Goal: Information Seeking & Learning: Learn about a topic

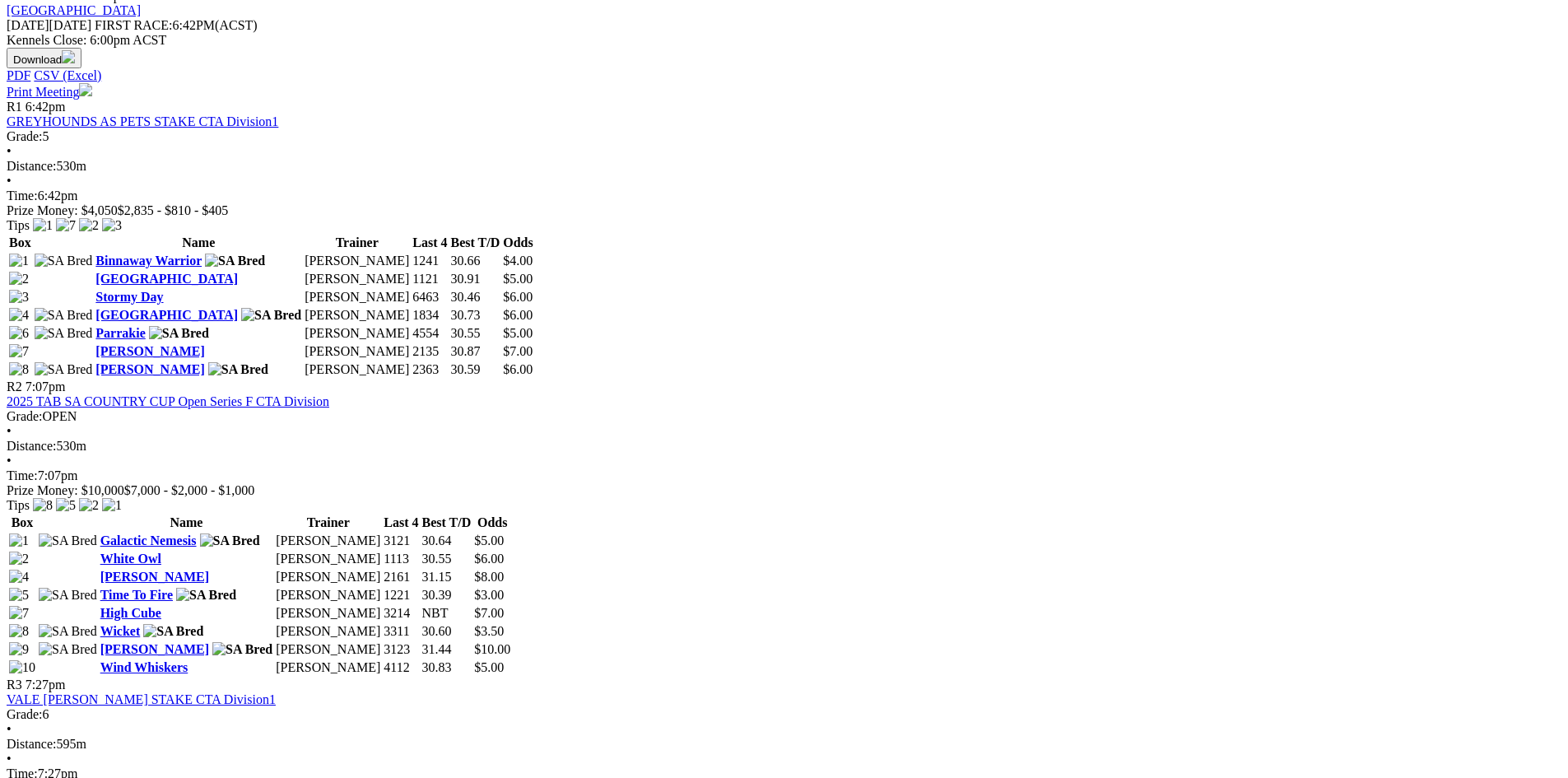
scroll to position [412, 0]
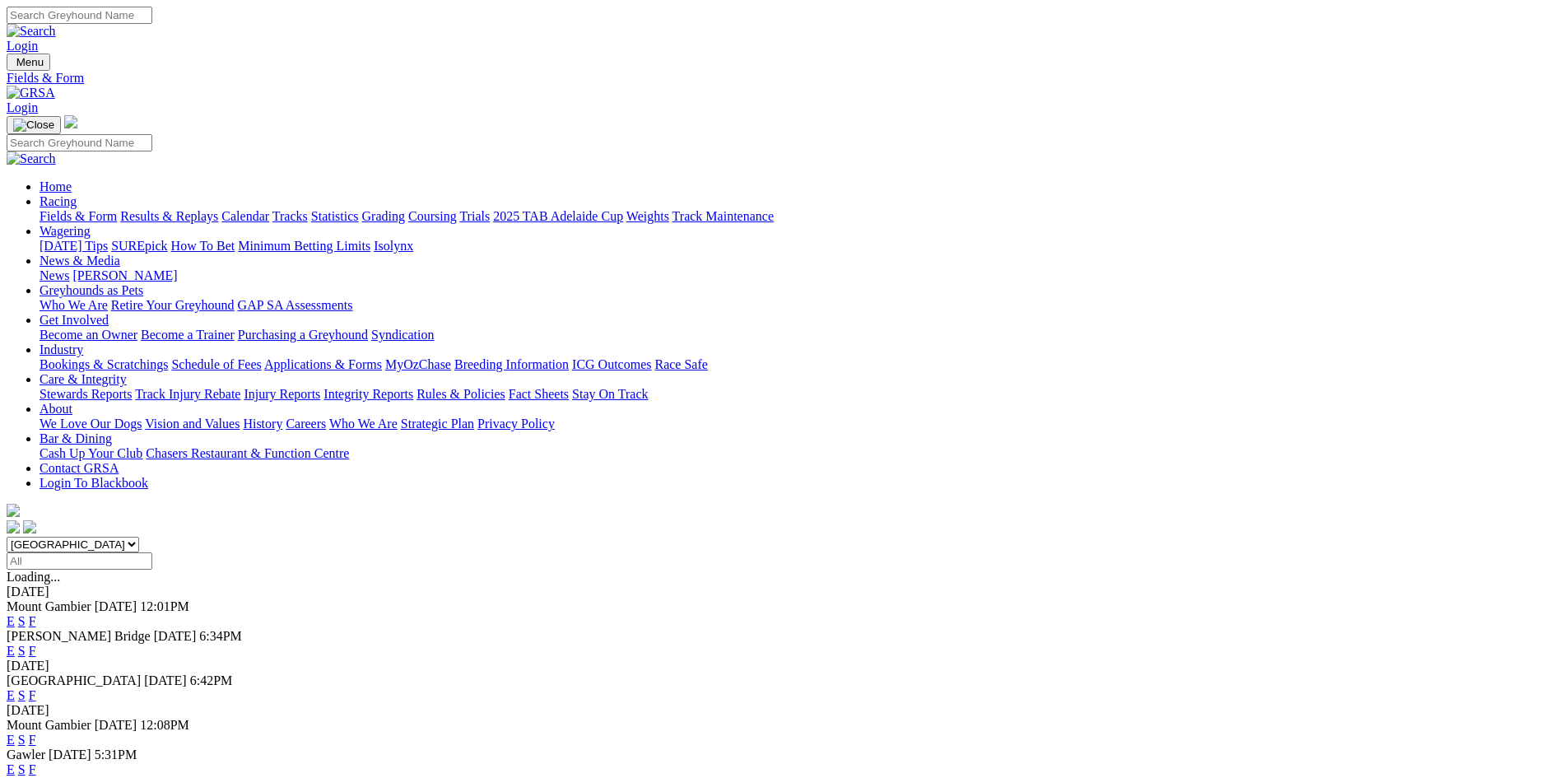
click at [36, 644] on link "F" at bounding box center [32, 650] width 8 height 14
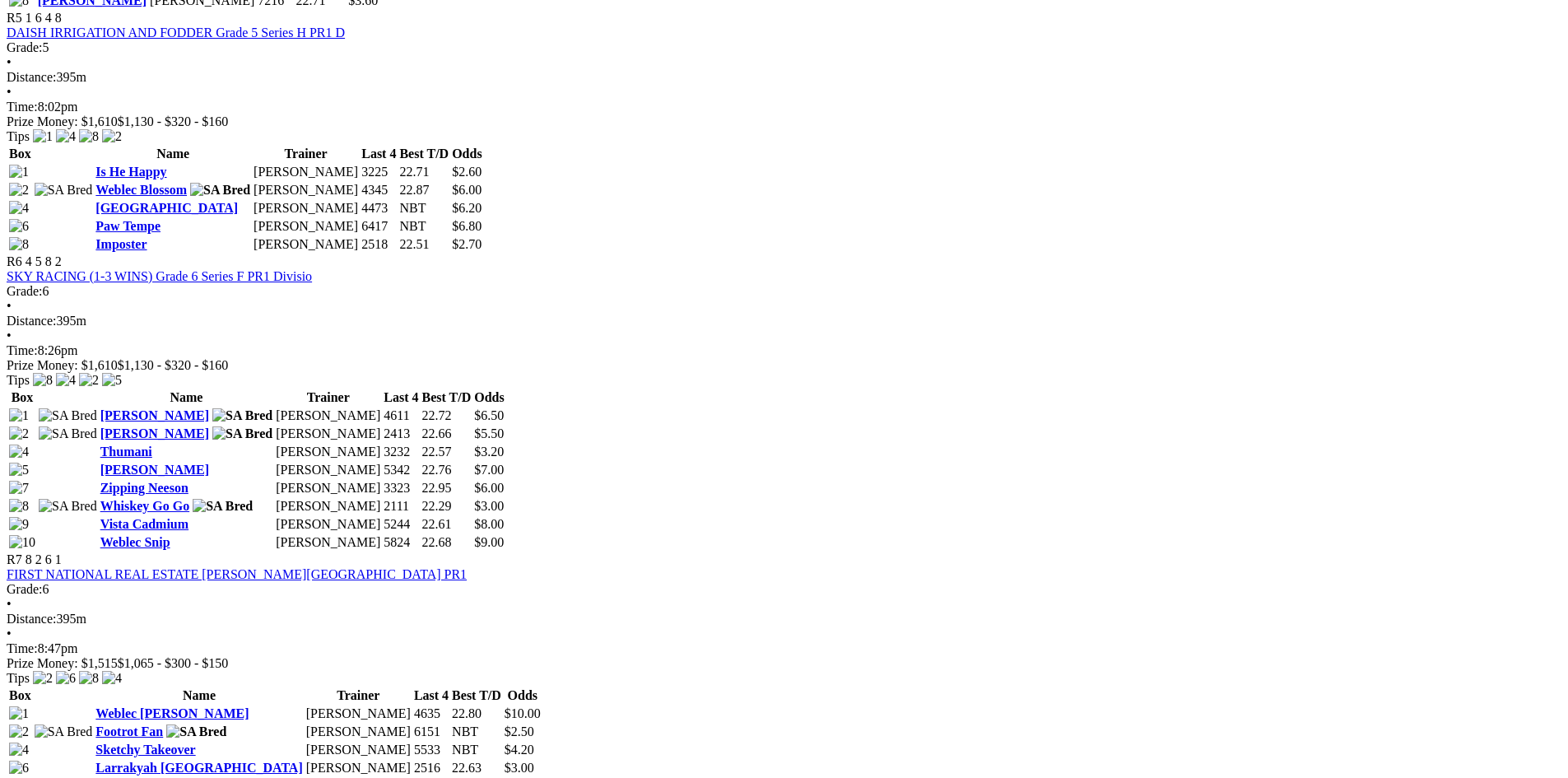
scroll to position [1894, 0]
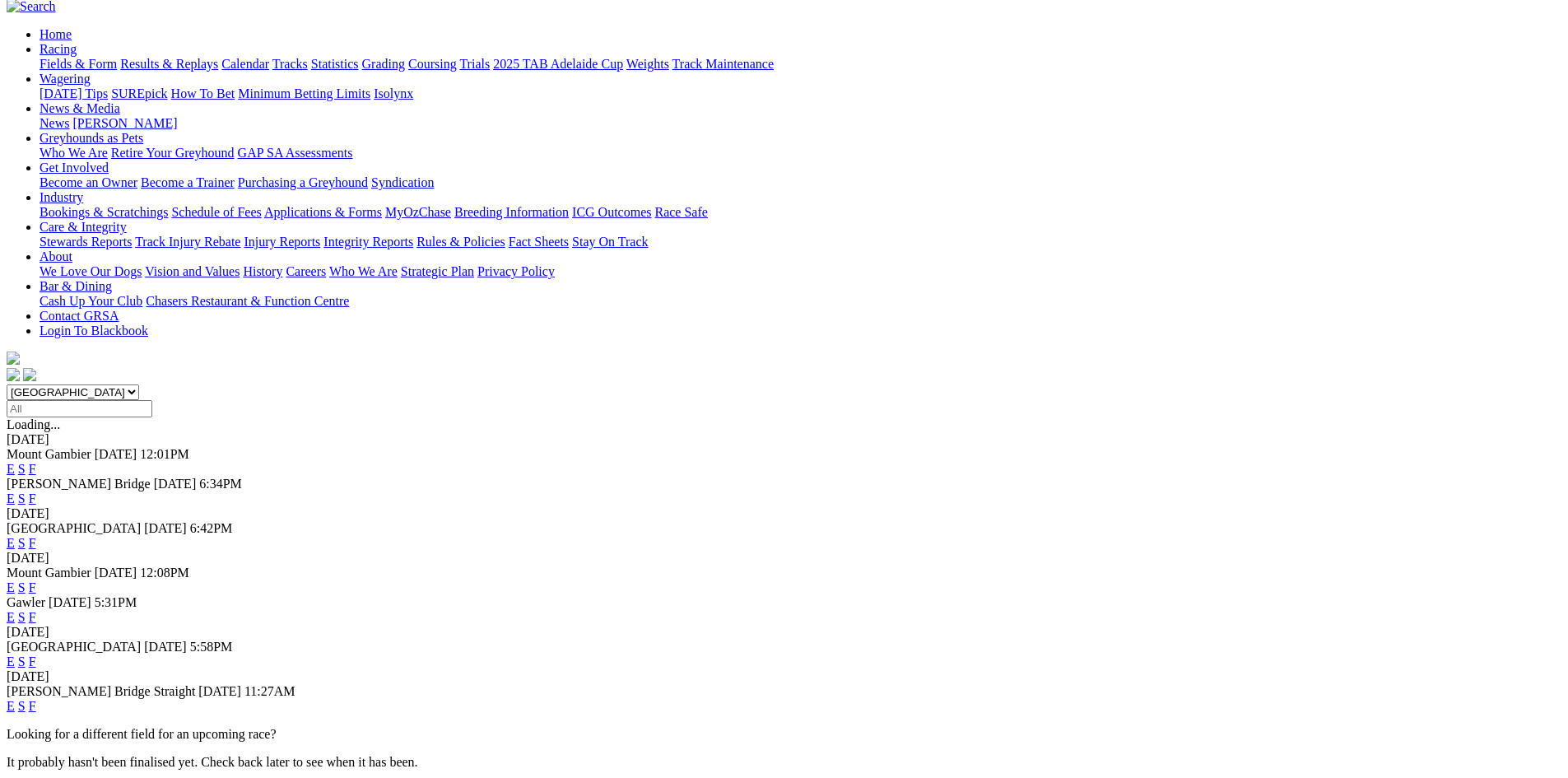
scroll to position [165, 0]
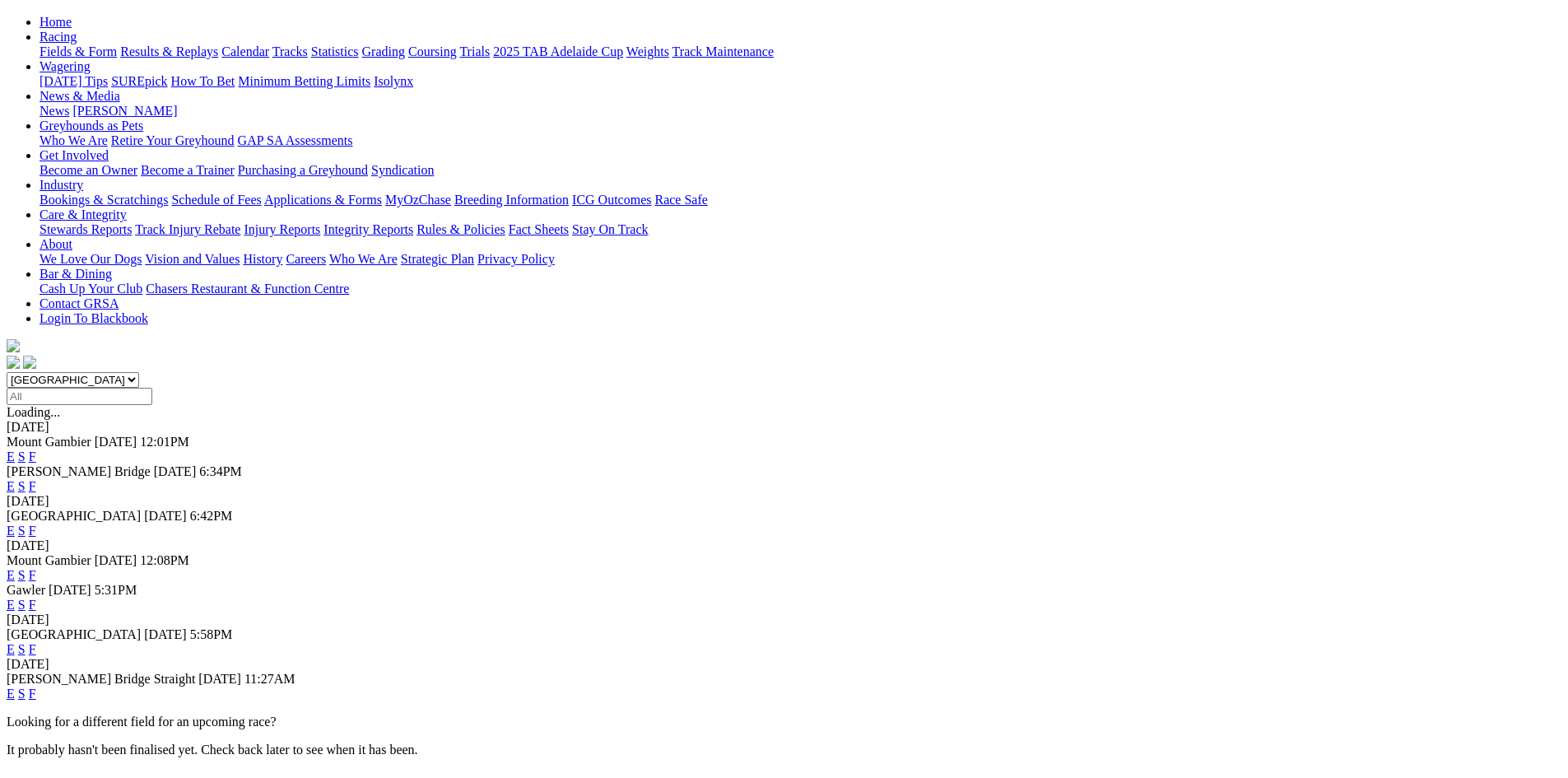
click at [36, 598] on link "F" at bounding box center [32, 605] width 8 height 14
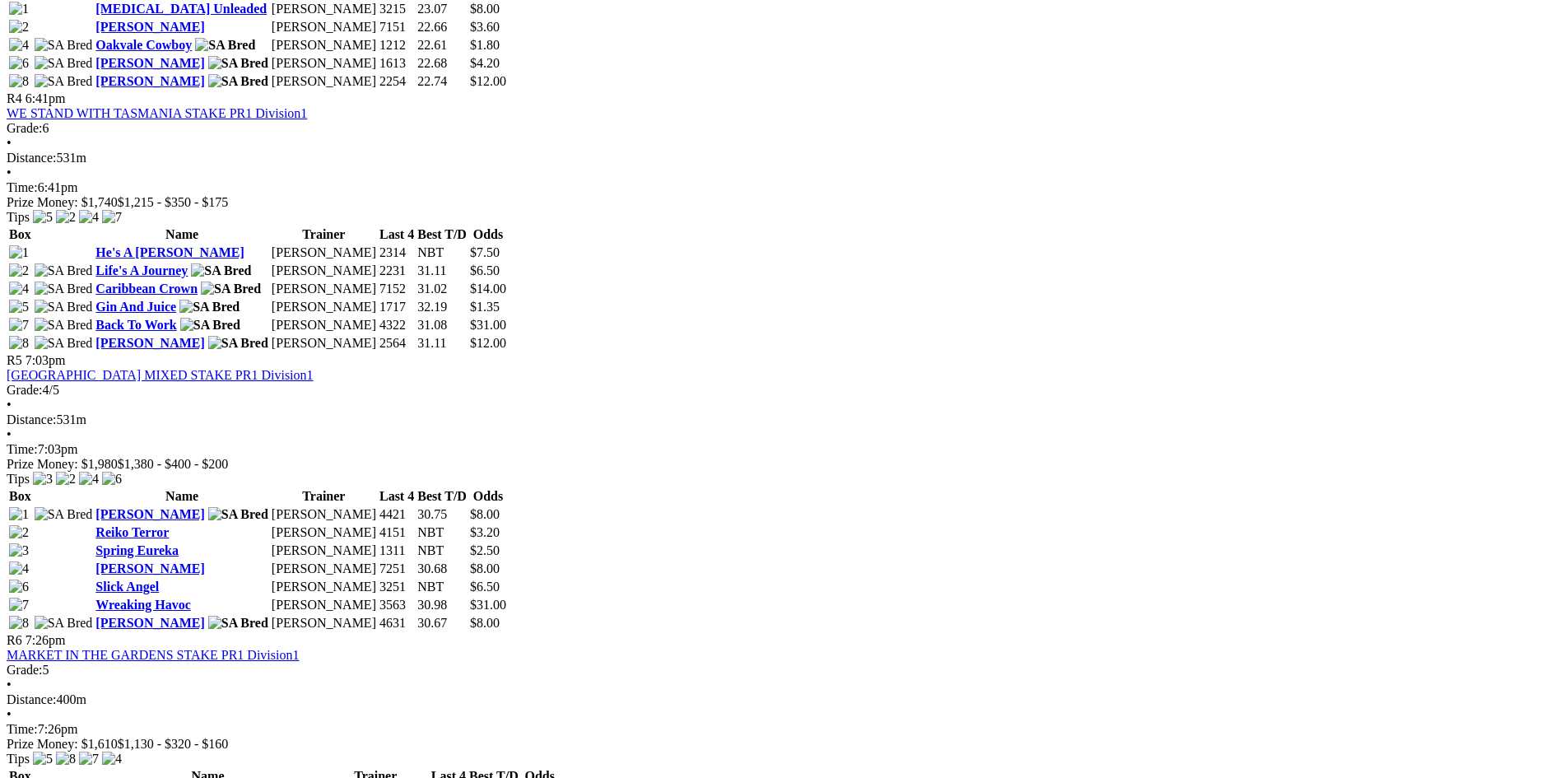
scroll to position [1564, 0]
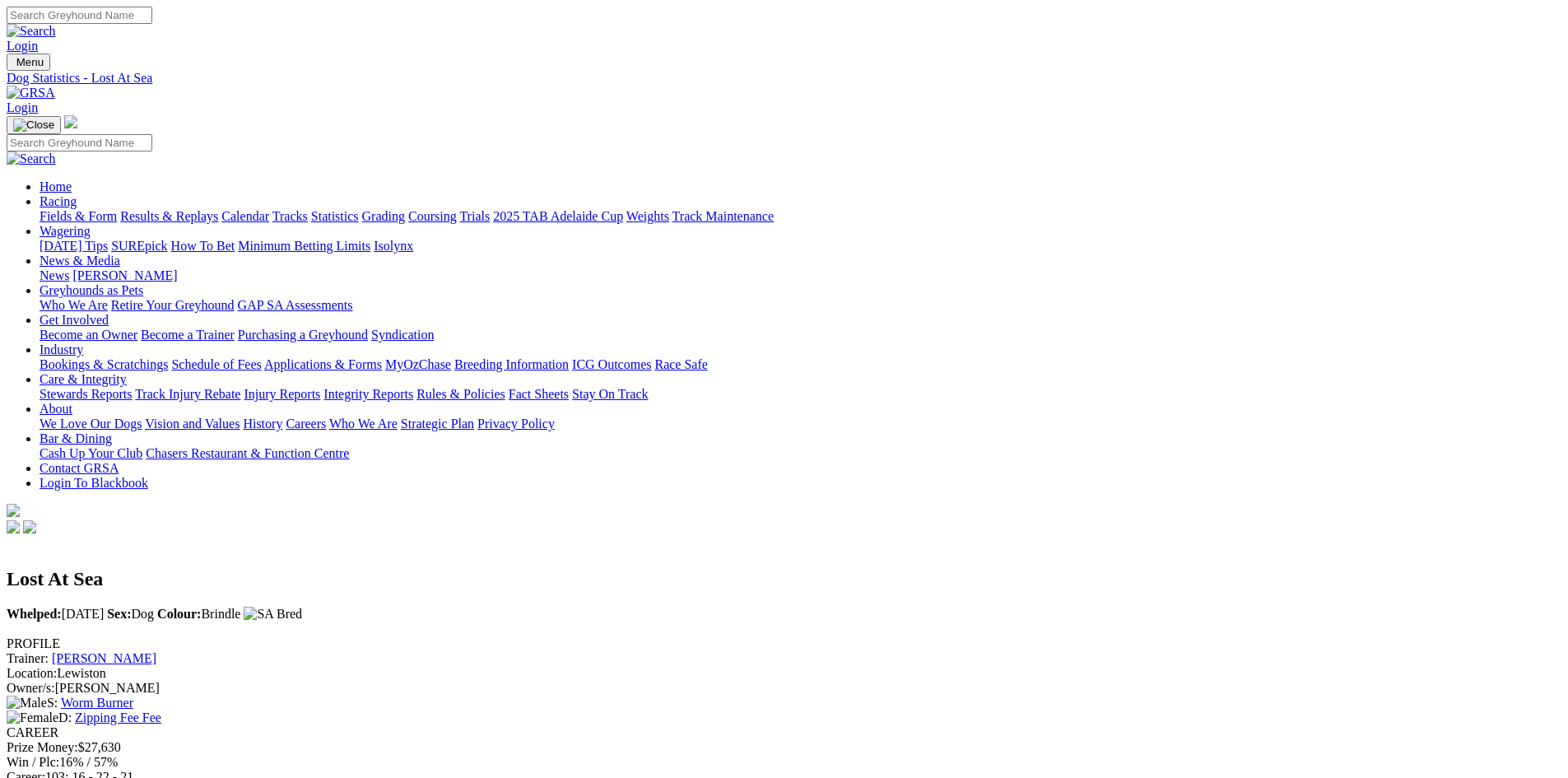
click at [161, 711] on link "Zipping Fee Fee" at bounding box center [118, 718] width 87 height 14
click at [623, 209] on link "2025 TAB Adelaide Cup" at bounding box center [558, 216] width 130 height 14
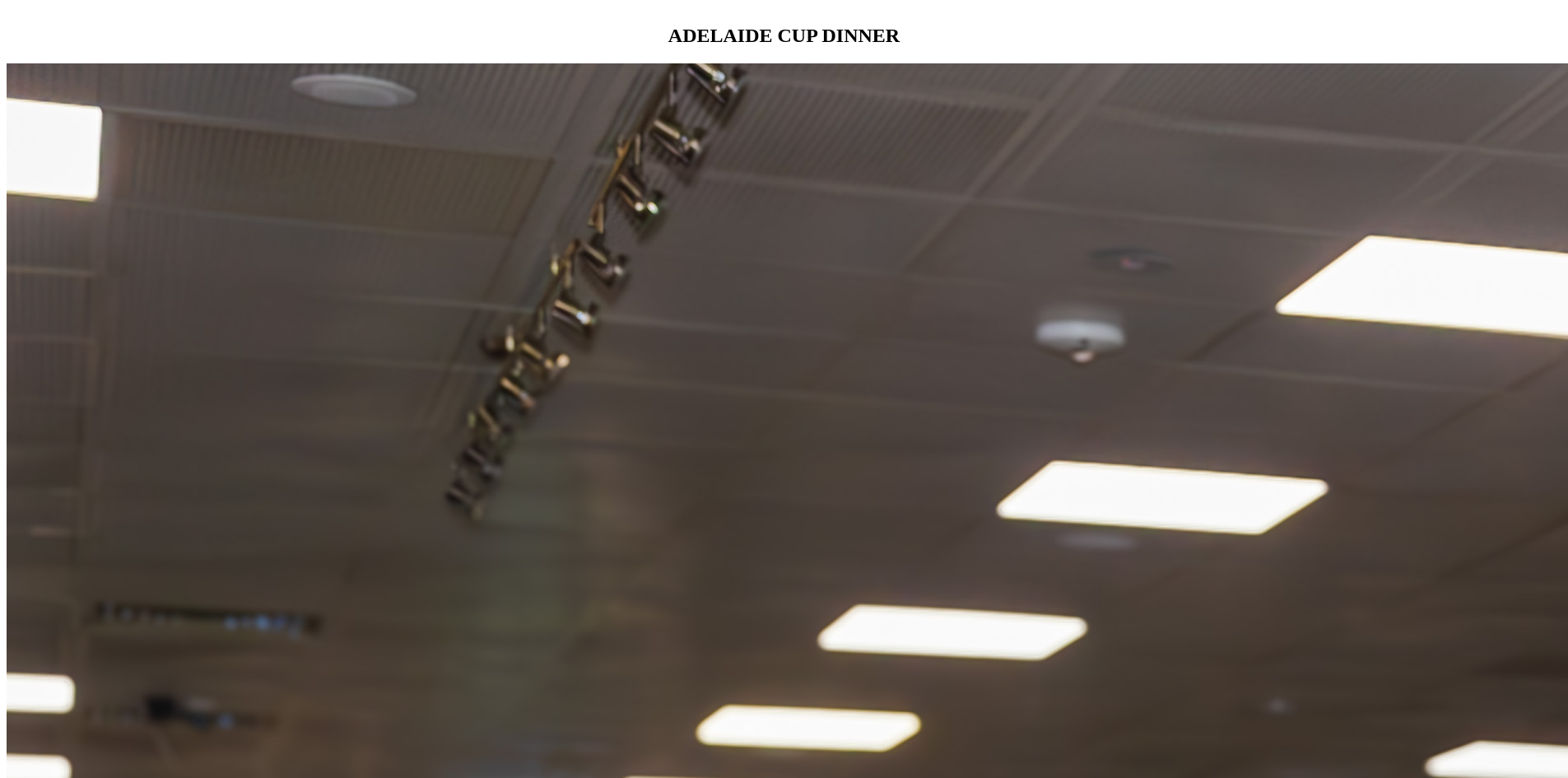
scroll to position [1729, 0]
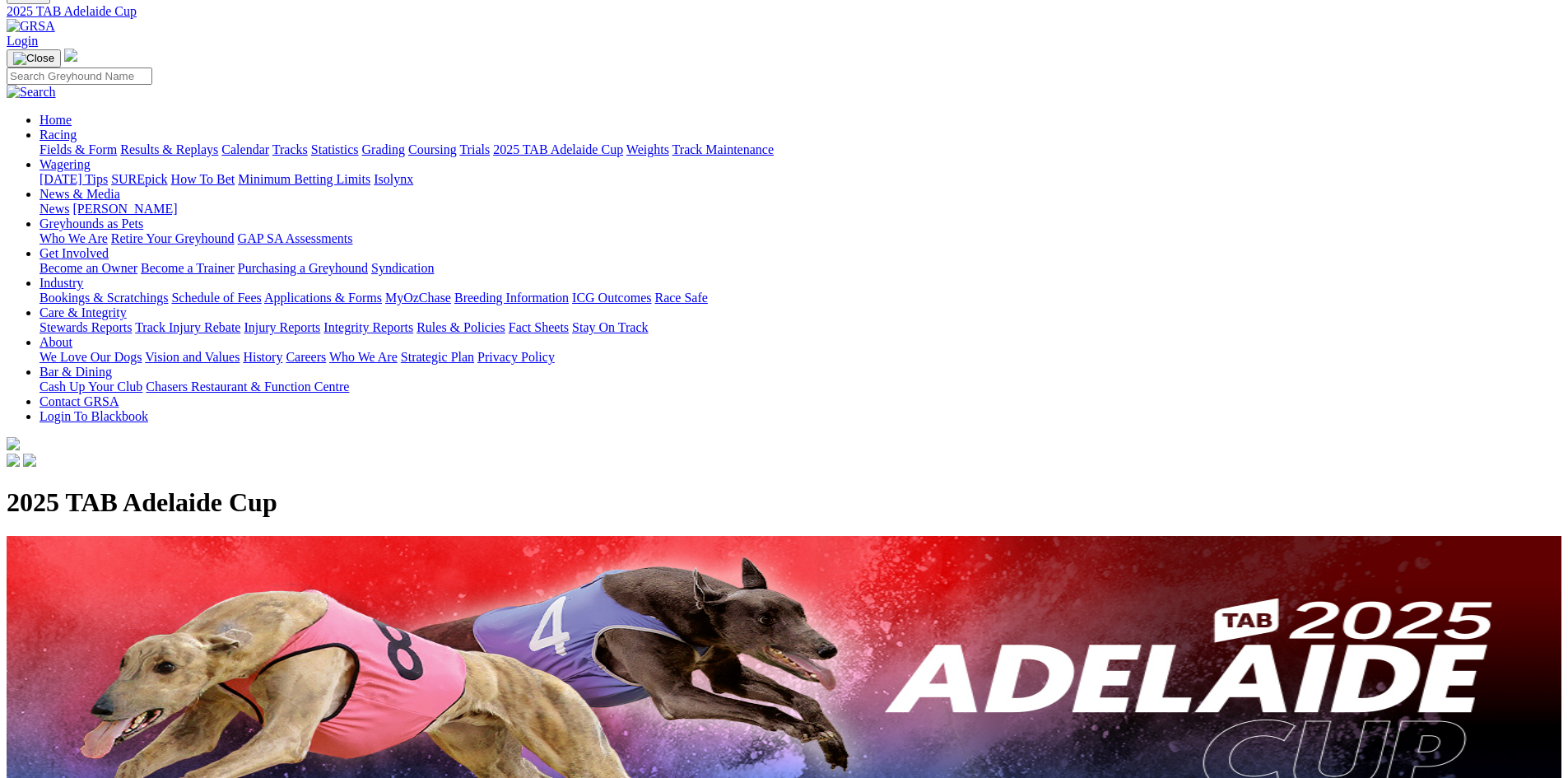
scroll to position [0, 0]
